Goal: Task Accomplishment & Management: Manage account settings

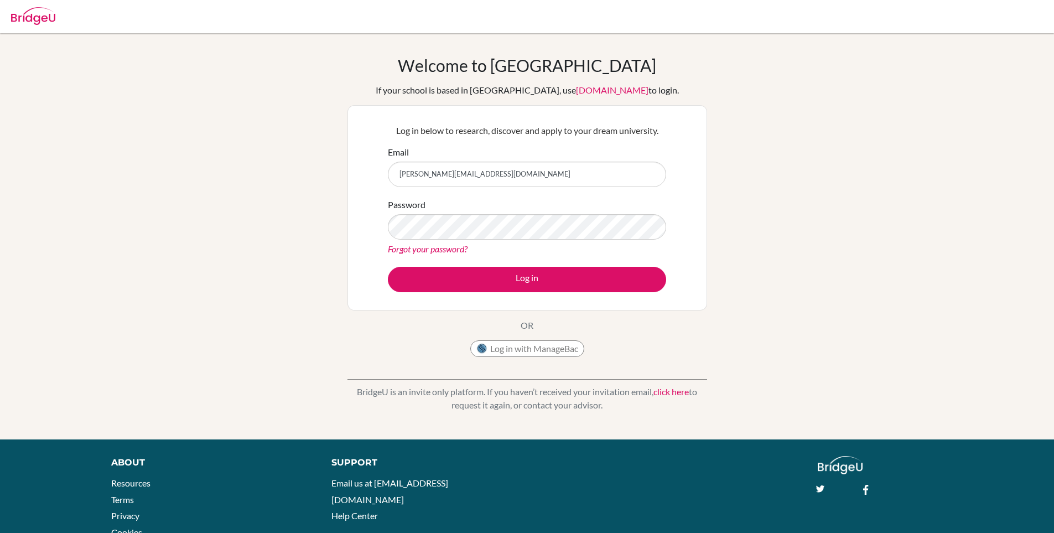
type input "[PERSON_NAME][EMAIL_ADDRESS][DOMAIN_NAME]"
click at [514, 205] on div "Password Forgot your password?" at bounding box center [527, 227] width 278 height 58
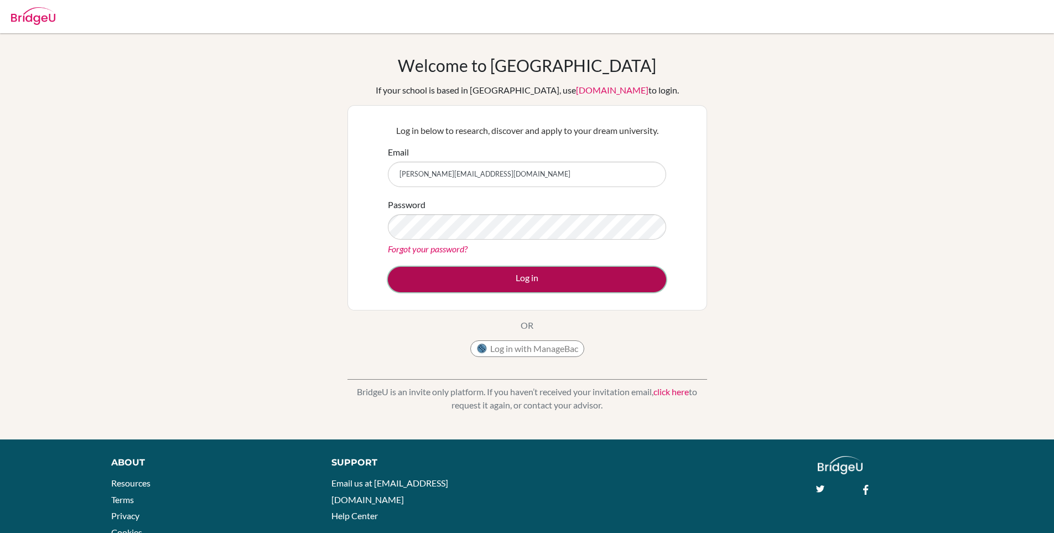
click at [436, 284] on button "Log in" at bounding box center [527, 279] width 278 height 25
click at [443, 279] on button "Log in" at bounding box center [527, 279] width 278 height 25
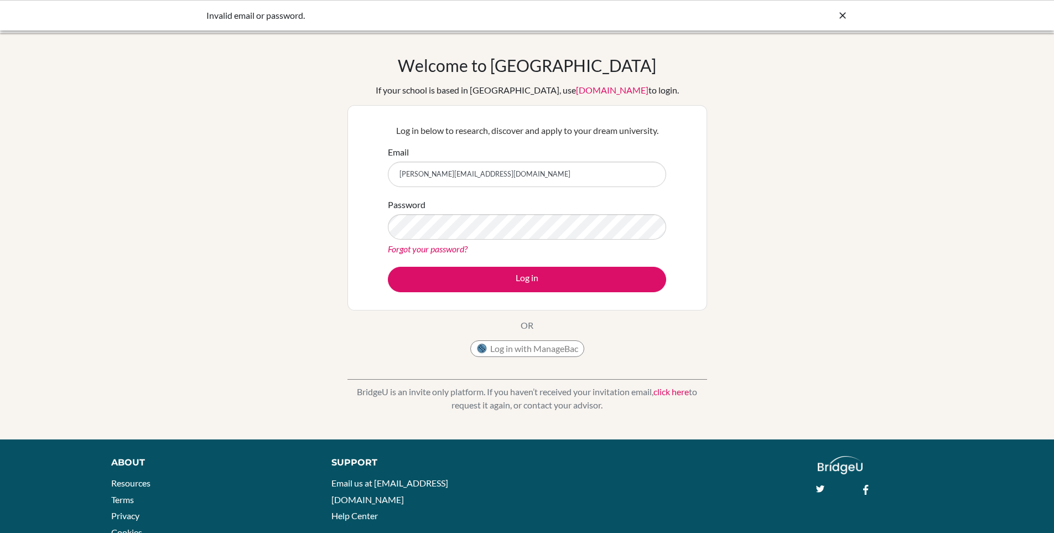
click at [447, 211] on div "Password Forgot your password?" at bounding box center [527, 227] width 278 height 58
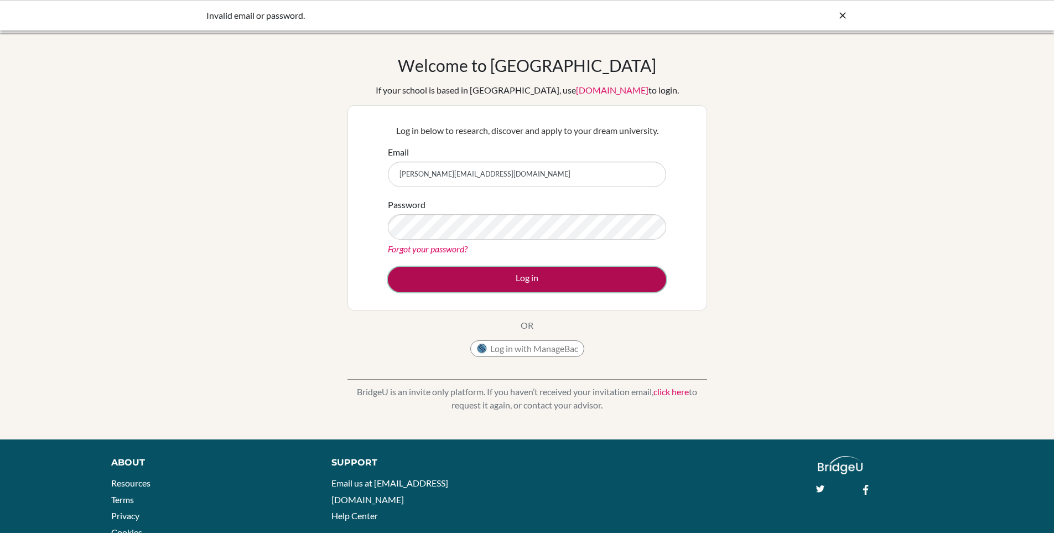
click at [421, 279] on button "Log in" at bounding box center [527, 279] width 278 height 25
click at [467, 282] on button "Log in" at bounding box center [527, 279] width 278 height 25
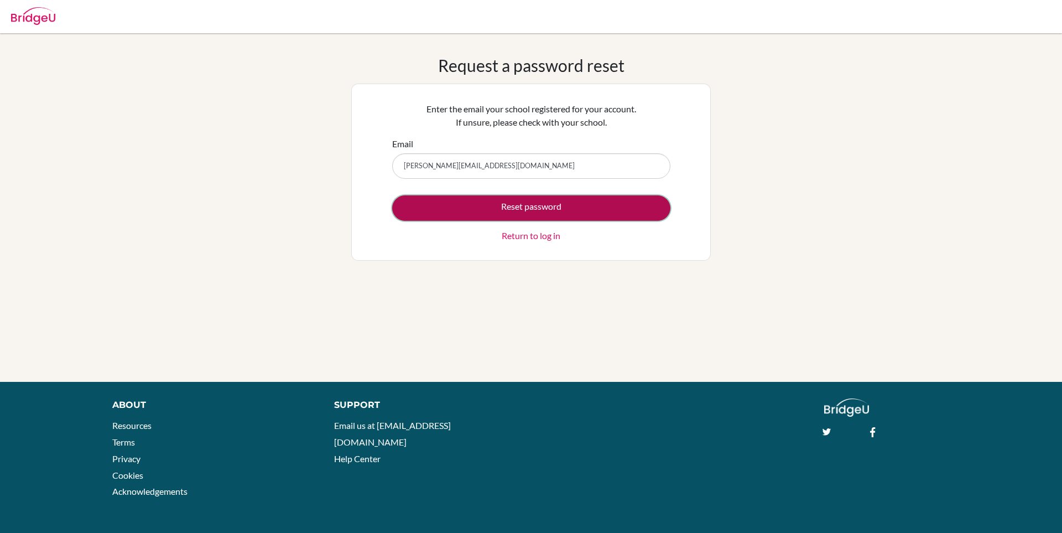
click at [636, 206] on button "Reset password" at bounding box center [531, 207] width 278 height 25
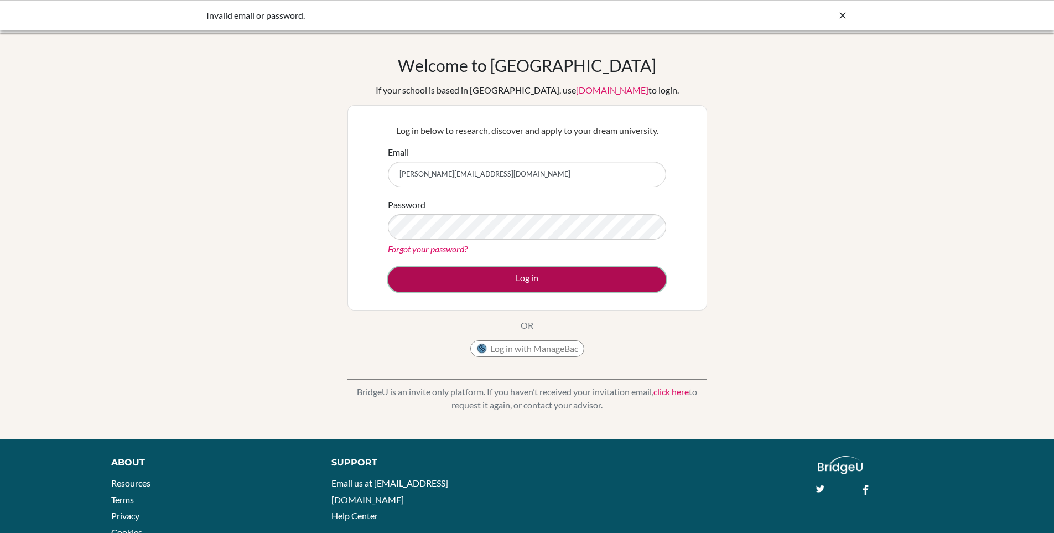
click at [414, 276] on button "Log in" at bounding box center [527, 279] width 278 height 25
click at [475, 270] on button "Log in" at bounding box center [527, 279] width 278 height 25
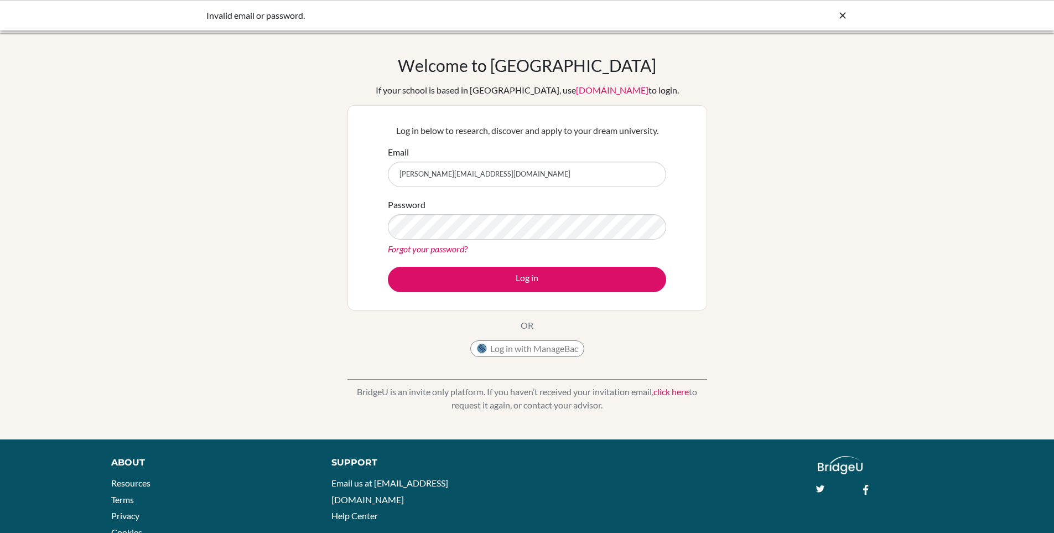
click at [668, 390] on link "click here" at bounding box center [670, 391] width 35 height 11
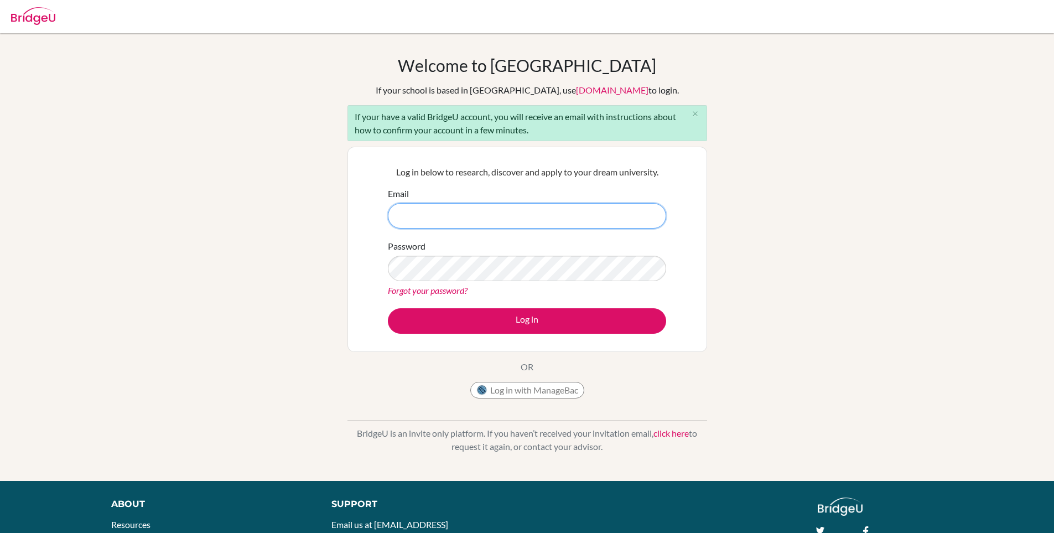
type input "[PERSON_NAME][EMAIL_ADDRESS][DOMAIN_NAME]"
click at [450, 282] on div "Password Forgot your password?" at bounding box center [527, 269] width 278 height 58
click at [453, 290] on link "Forgot your password?" at bounding box center [428, 290] width 80 height 11
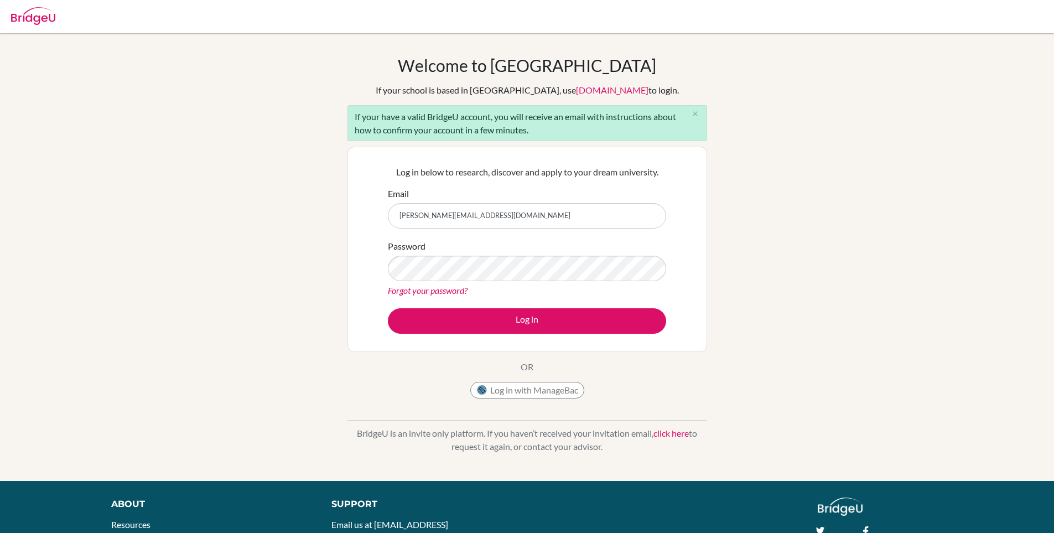
click at [453, 290] on link "Forgot your password?" at bounding box center [428, 290] width 80 height 11
type input "[PERSON_NAME][EMAIL_ADDRESS][DOMAIN_NAME]"
click at [421, 290] on link "Forgot your password?" at bounding box center [428, 290] width 80 height 11
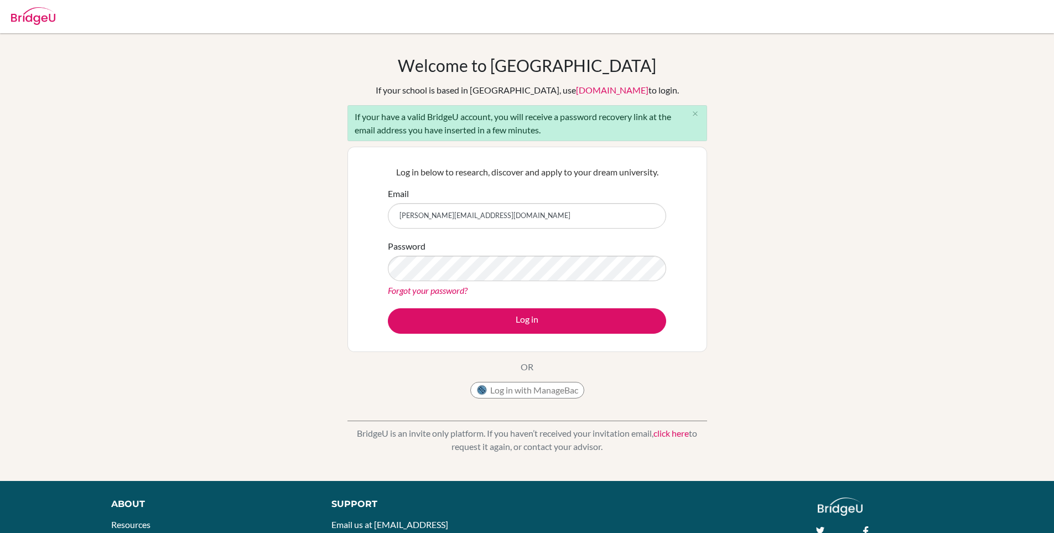
click at [421, 290] on link "Forgot your password?" at bounding box center [428, 290] width 80 height 11
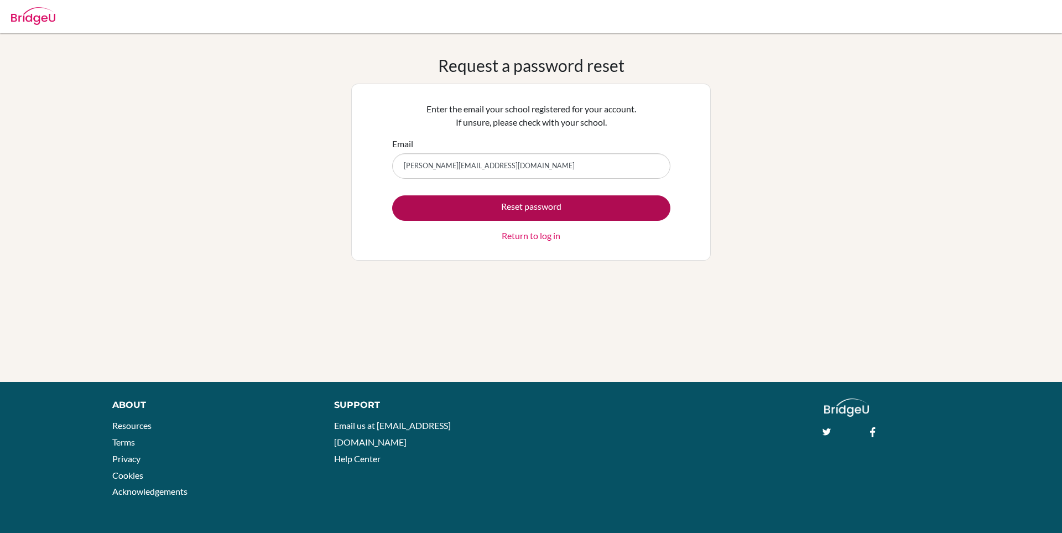
type input "natasha.nhari@student.mcc.ac.zw"
click at [426, 212] on button "Reset password" at bounding box center [531, 207] width 278 height 25
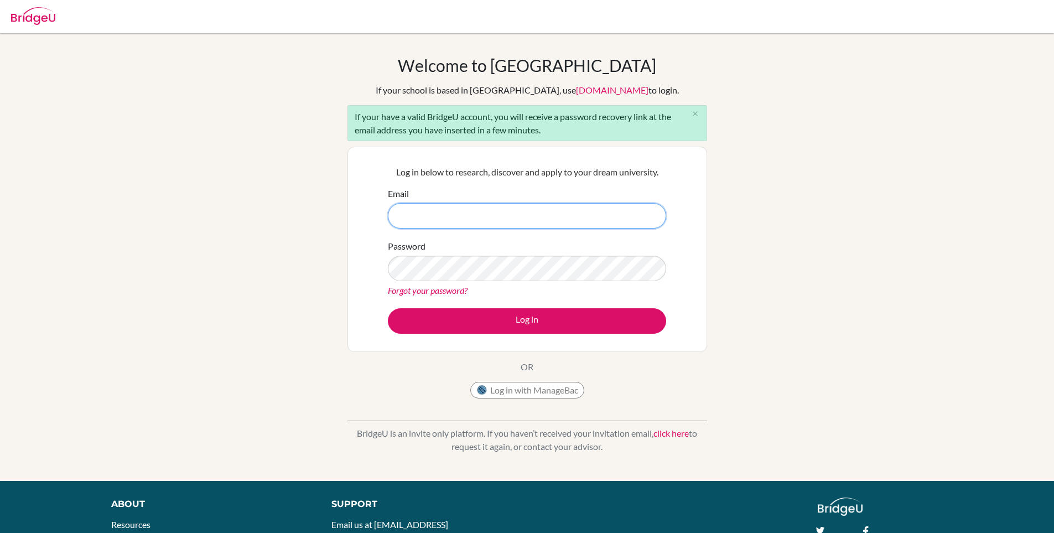
type input "[PERSON_NAME][EMAIL_ADDRESS][DOMAIN_NAME]"
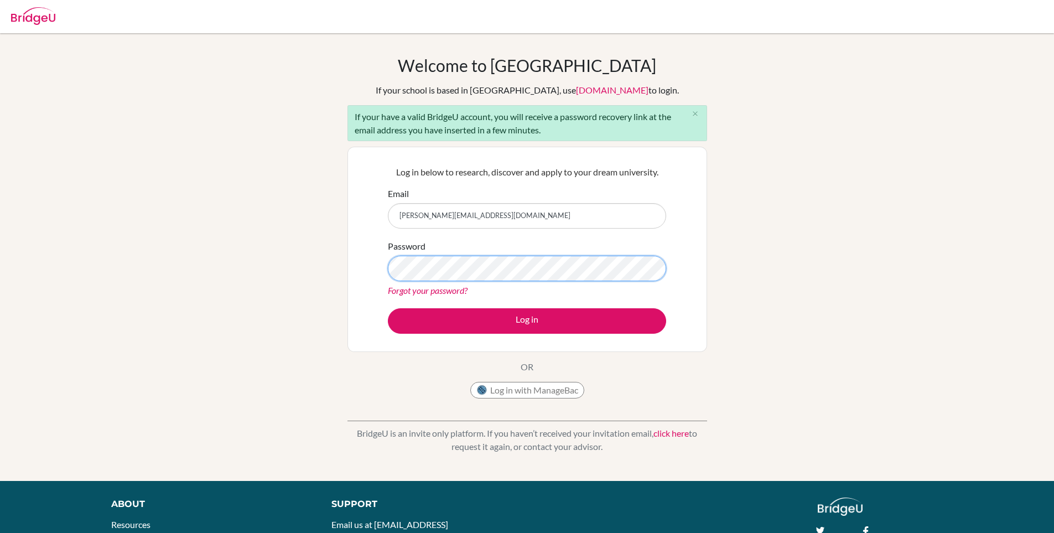
click at [388, 308] on button "Log in" at bounding box center [527, 320] width 278 height 25
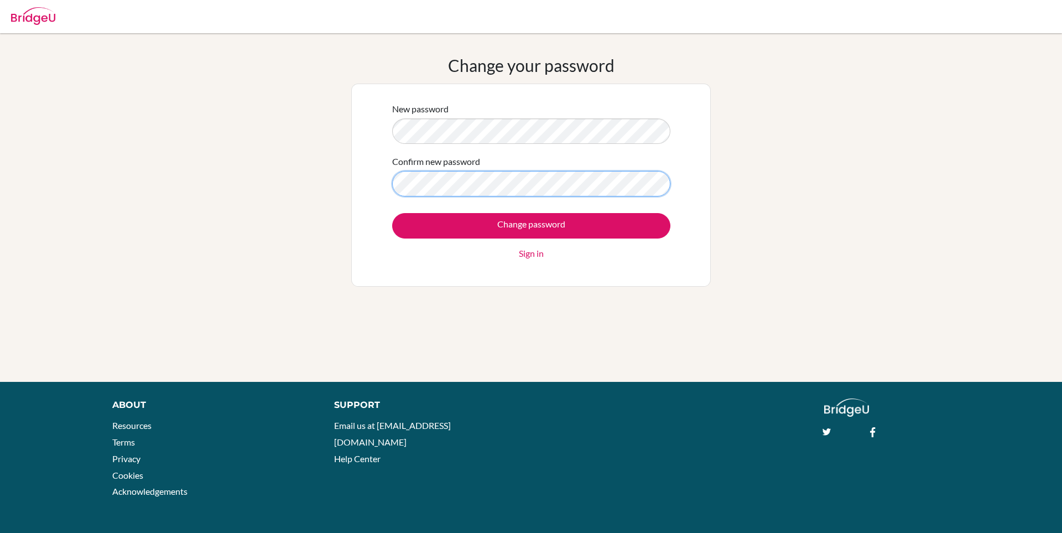
click at [392, 213] on input "Change password" at bounding box center [531, 225] width 278 height 25
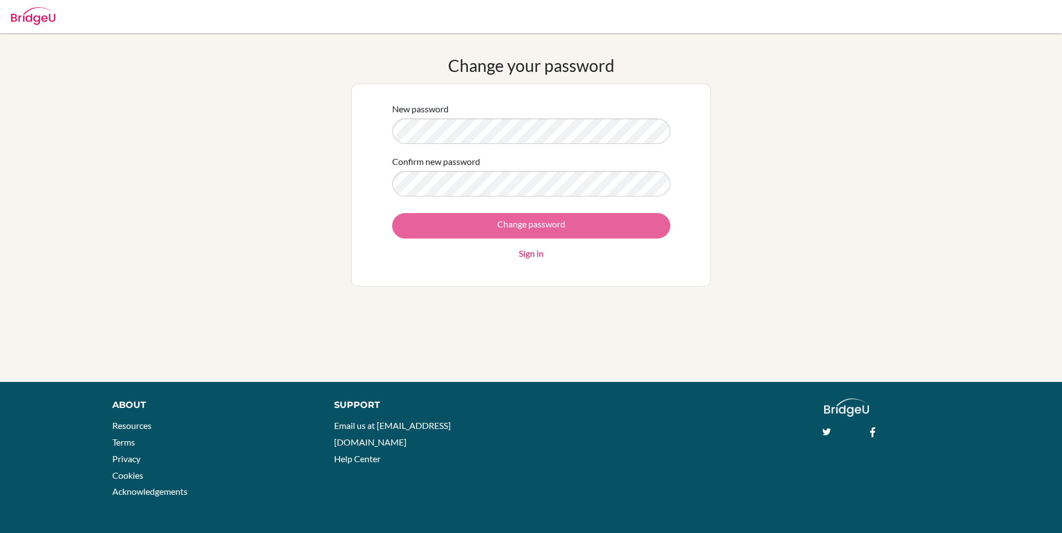
click at [433, 237] on div "Change password Sign in" at bounding box center [531, 236] width 278 height 47
click at [449, 227] on div "Change password Sign in" at bounding box center [531, 236] width 278 height 47
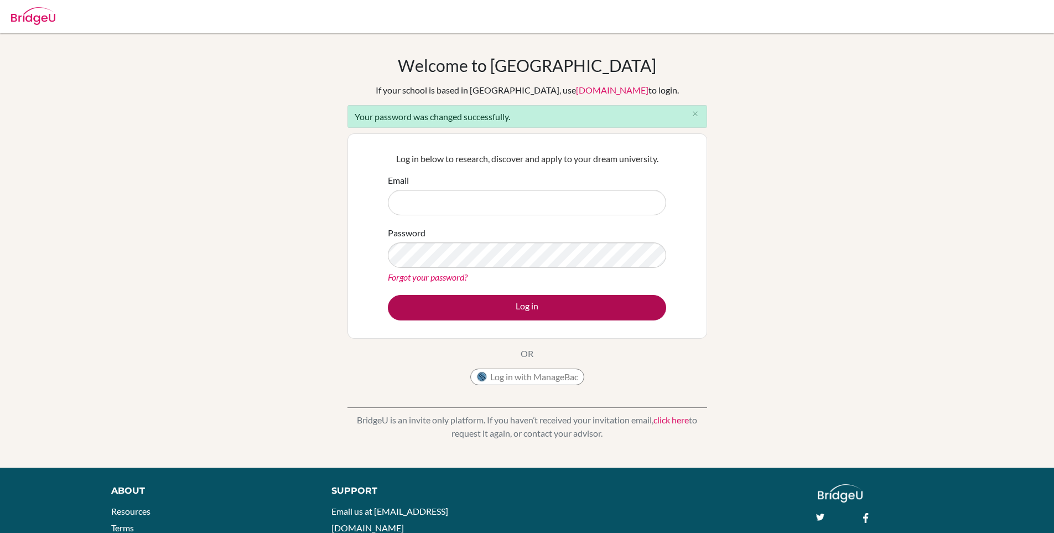
type input "[PERSON_NAME][EMAIL_ADDRESS][DOMAIN_NAME]"
click at [455, 303] on button "Log in" at bounding box center [527, 307] width 278 height 25
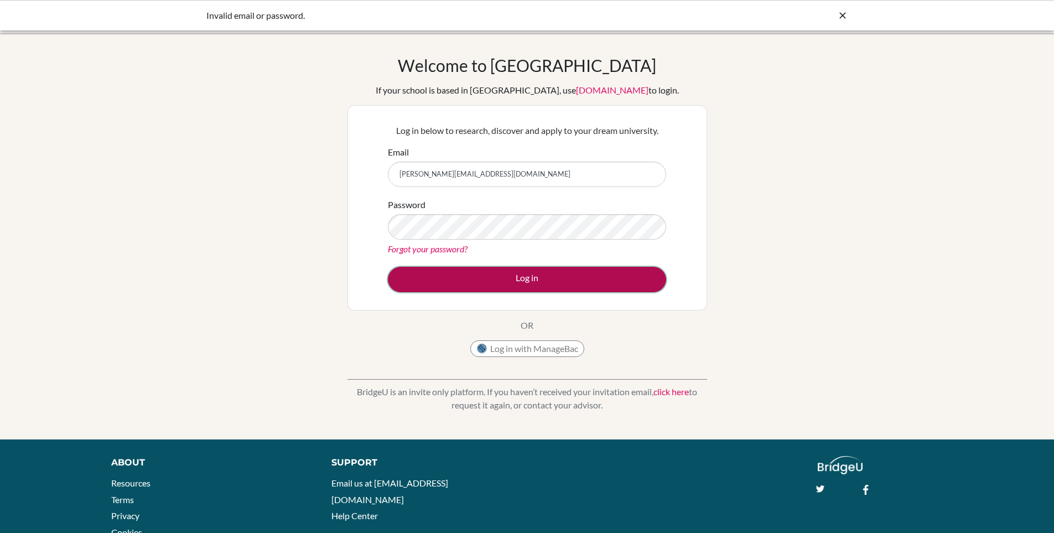
click at [535, 284] on button "Log in" at bounding box center [527, 279] width 278 height 25
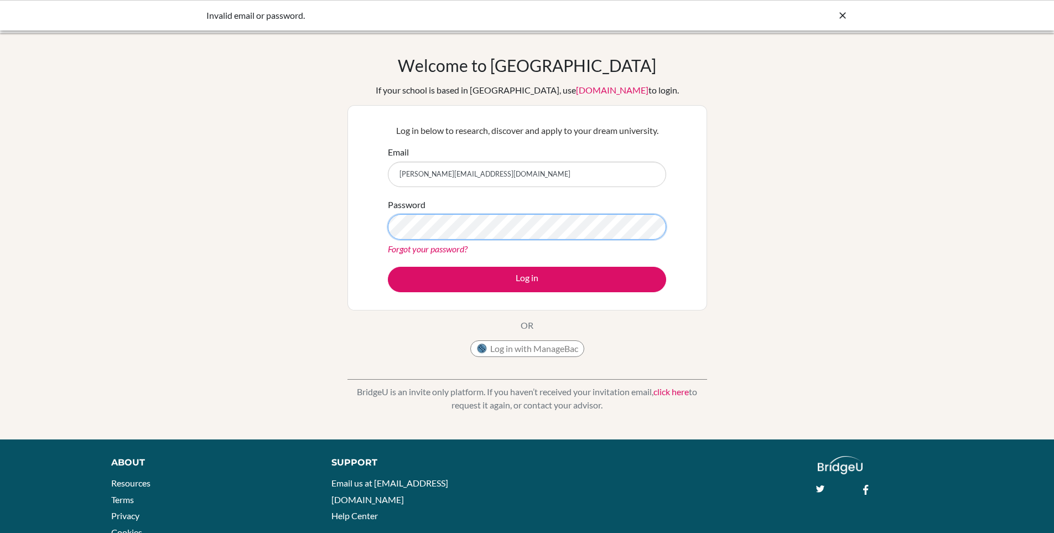
click at [388, 267] on button "Log in" at bounding box center [527, 279] width 278 height 25
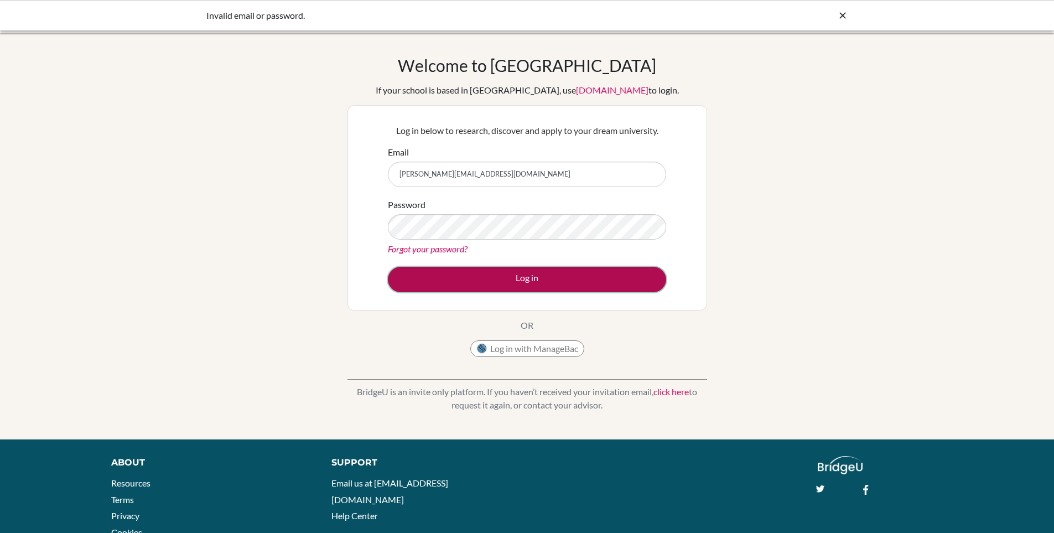
click at [398, 279] on button "Log in" at bounding box center [527, 279] width 278 height 25
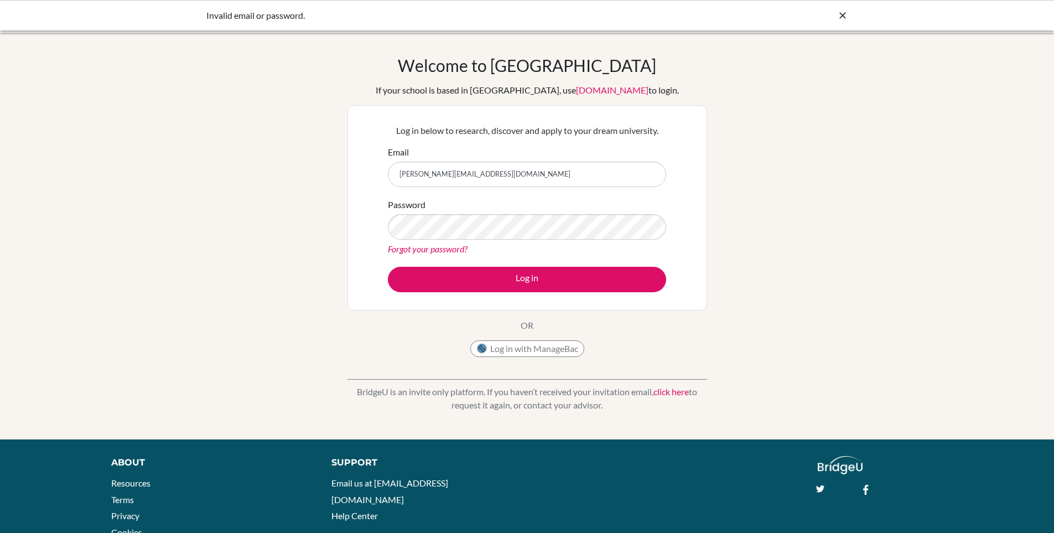
drag, startPoint x: 439, startPoint y: 169, endPoint x: 435, endPoint y: 206, distance: 37.3
click at [439, 169] on input "[PERSON_NAME][EMAIL_ADDRESS][DOMAIN_NAME]" at bounding box center [527, 174] width 278 height 25
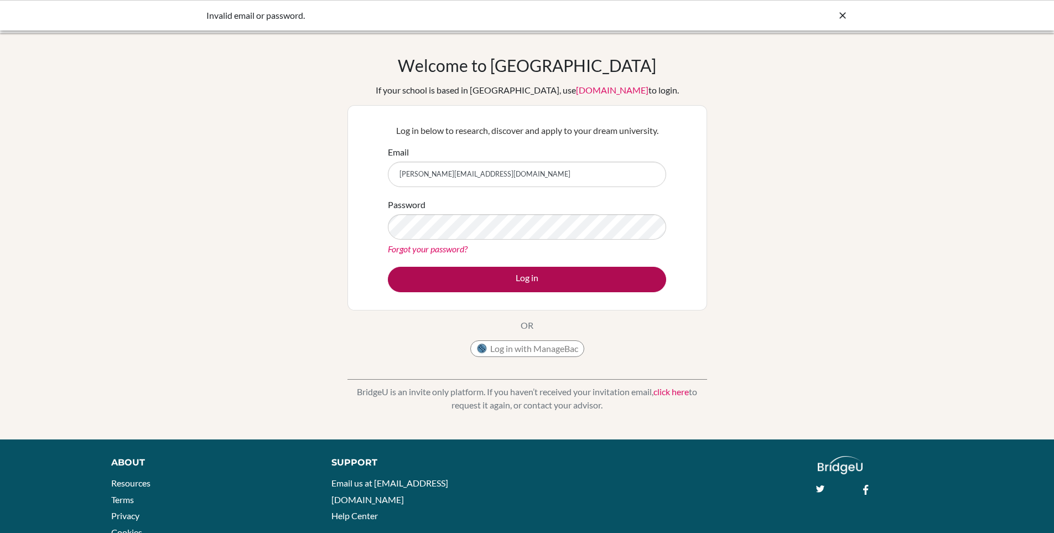
type input "[PERSON_NAME][EMAIL_ADDRESS][DOMAIN_NAME]"
click at [435, 273] on button "Log in" at bounding box center [527, 279] width 278 height 25
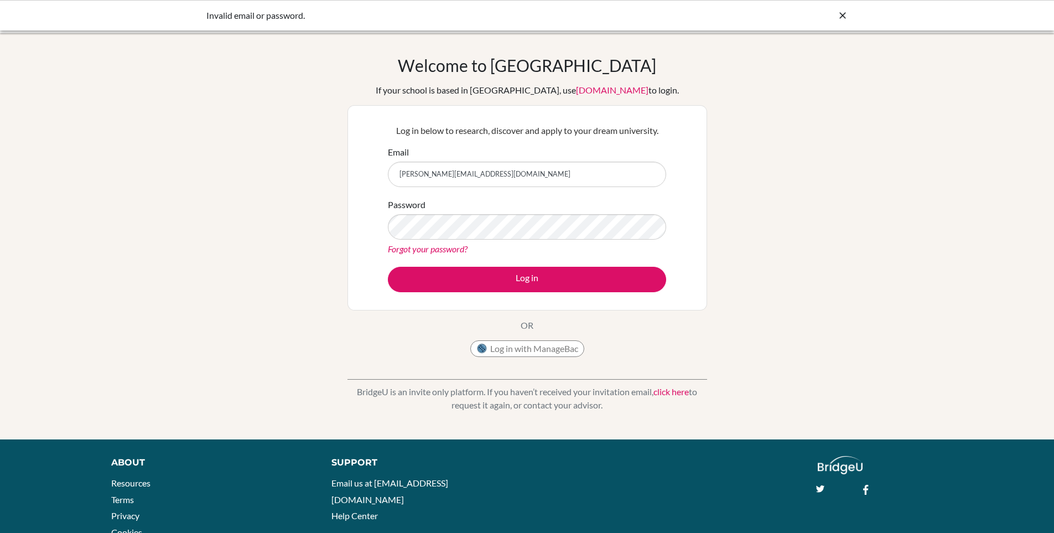
click at [835, 15] on div "Invalid email or password." at bounding box center [527, 15] width 642 height 13
click at [840, 19] on icon at bounding box center [842, 15] width 11 height 11
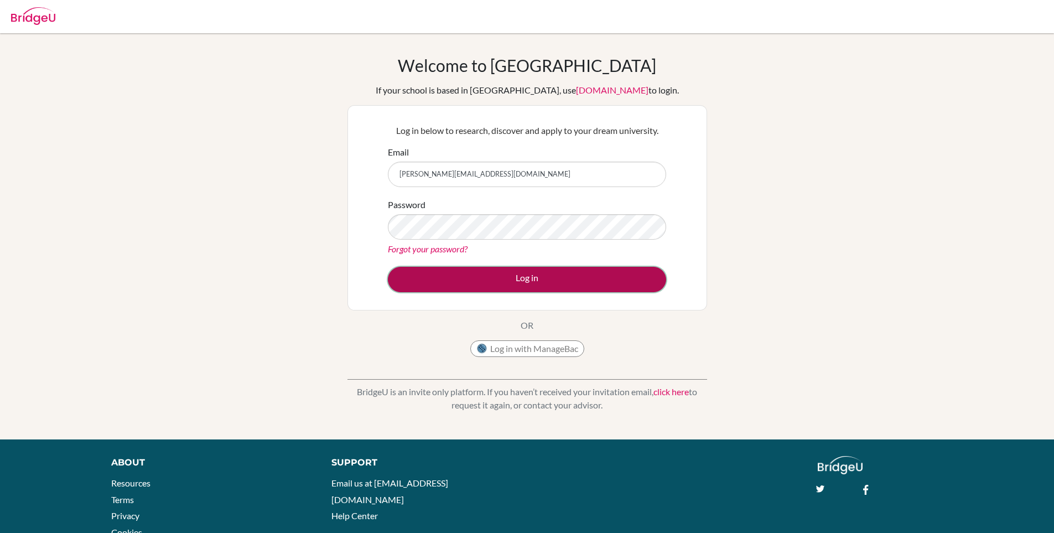
click at [430, 286] on button "Log in" at bounding box center [527, 279] width 278 height 25
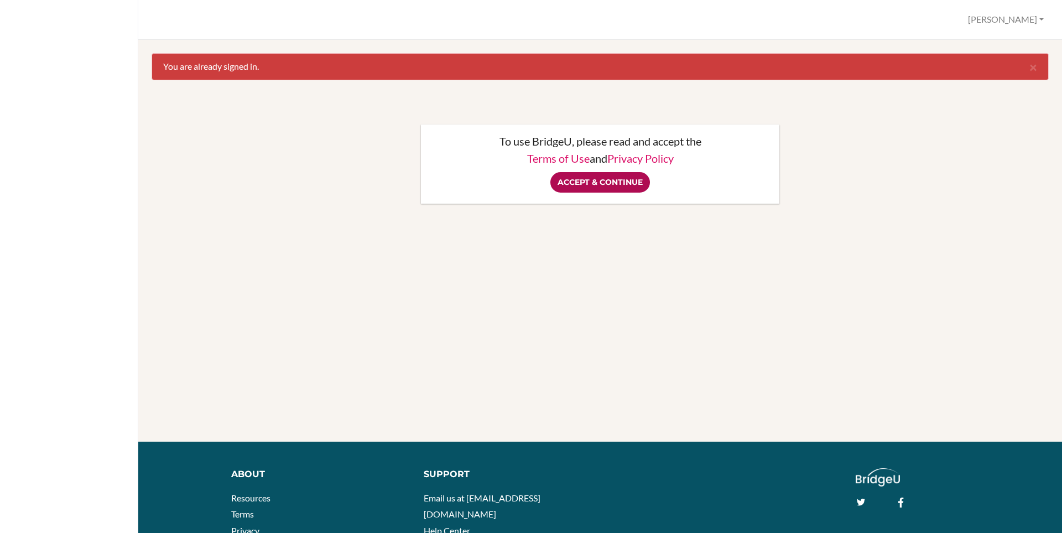
click at [602, 184] on input "Accept & Continue" at bounding box center [600, 182] width 100 height 20
